Goal: Obtain resource: Obtain resource

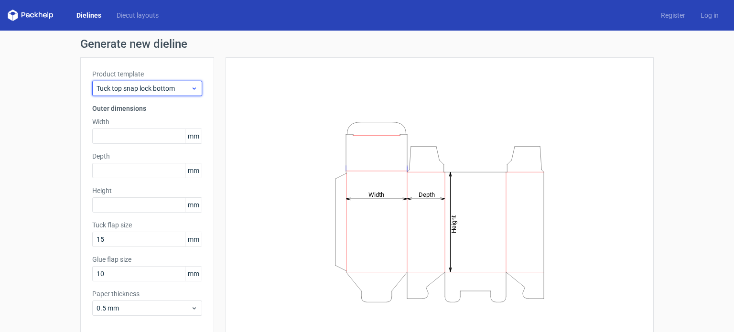
click at [193, 91] on icon at bounding box center [194, 89] width 7 height 8
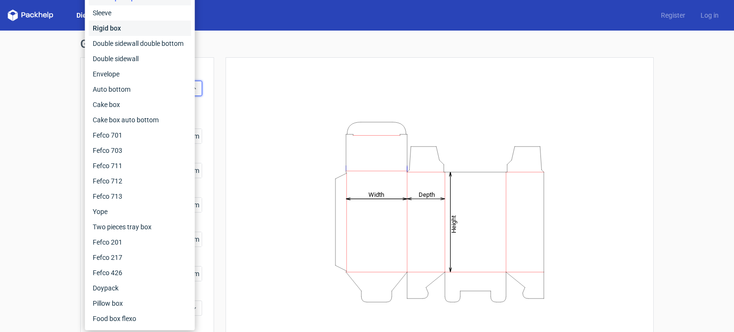
click at [115, 21] on div "Rigid box" at bounding box center [140, 28] width 102 height 15
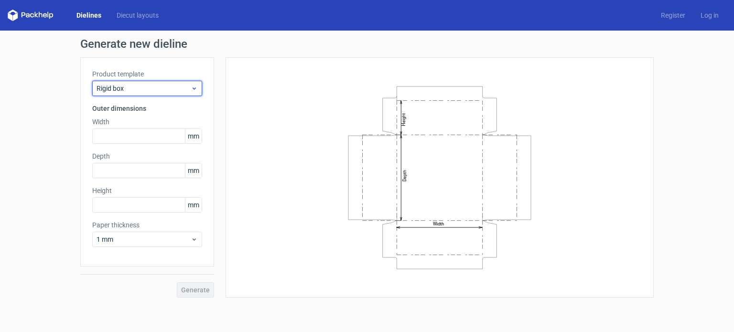
click at [187, 81] on div "Rigid box" at bounding box center [147, 88] width 110 height 15
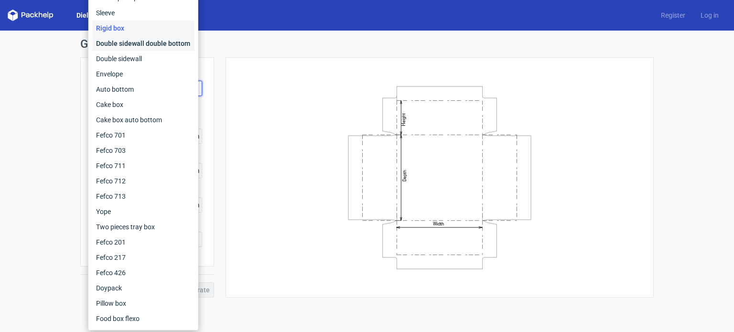
click at [149, 46] on div "Double sidewall double bottom" at bounding box center [143, 43] width 102 height 15
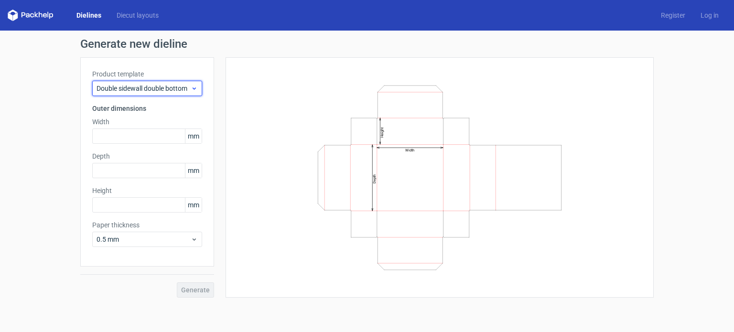
click at [178, 85] on span "Double sidewall double bottom" at bounding box center [144, 89] width 94 height 10
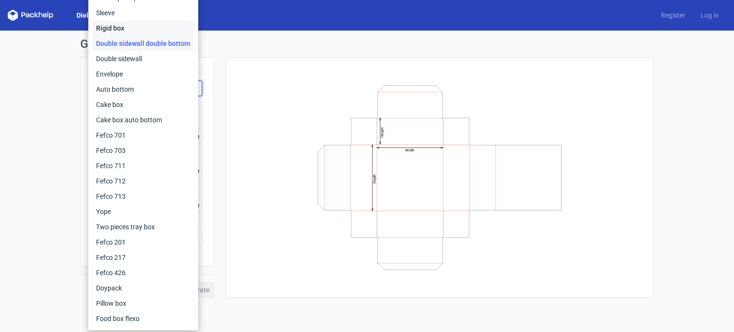
click at [118, 24] on div "Rigid box" at bounding box center [143, 28] width 102 height 15
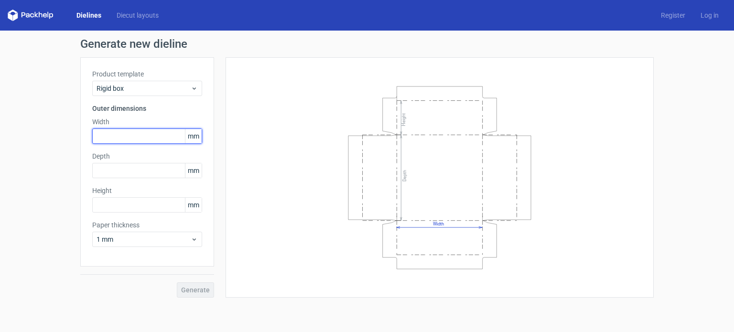
click at [149, 135] on input "text" at bounding box center [147, 136] width 110 height 15
click at [89, 15] on link "Dielines" at bounding box center [89, 16] width 40 height 10
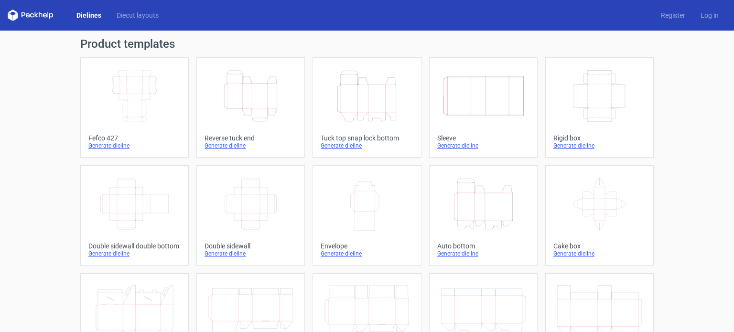
click at [356, 136] on div "Tuck top snap lock bottom" at bounding box center [367, 138] width 92 height 8
